Goal: Navigation & Orientation: Go to known website

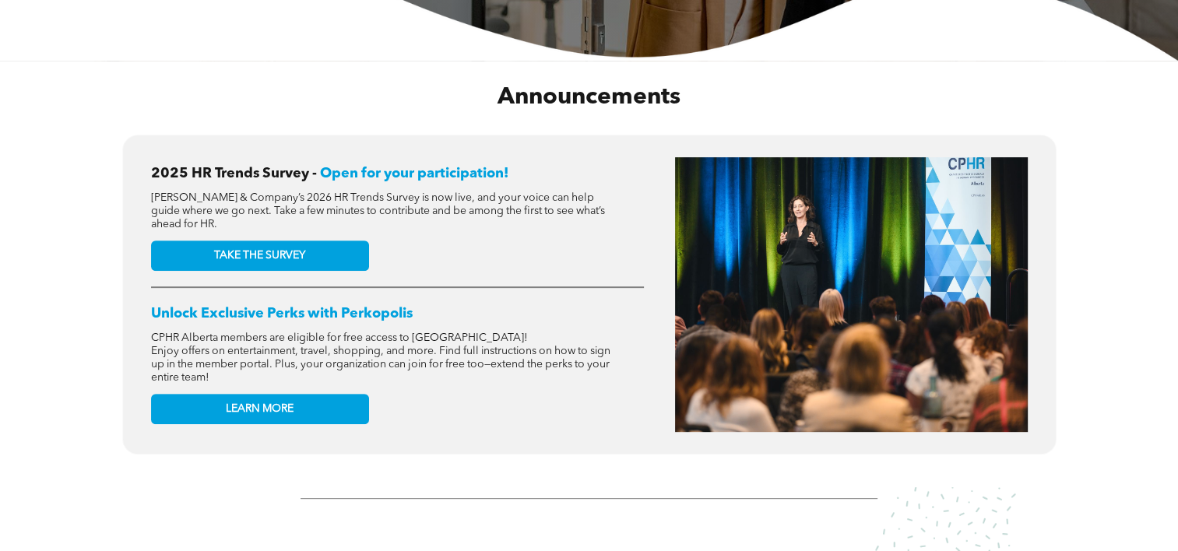
scroll to position [2472, 0]
